Goal: Navigation & Orientation: Go to known website

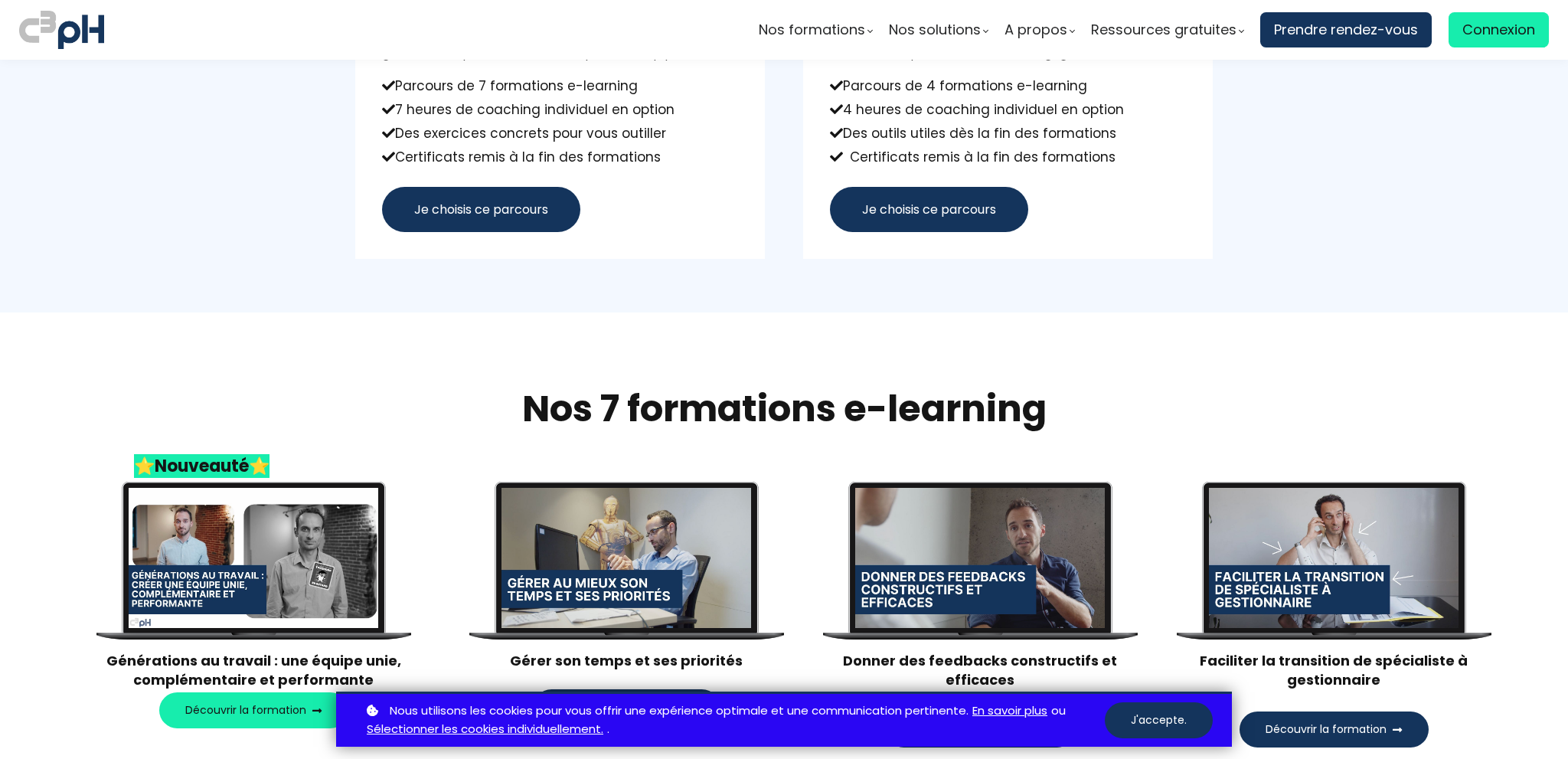
scroll to position [1225, 0]
